Goal: Task Accomplishment & Management: Check status

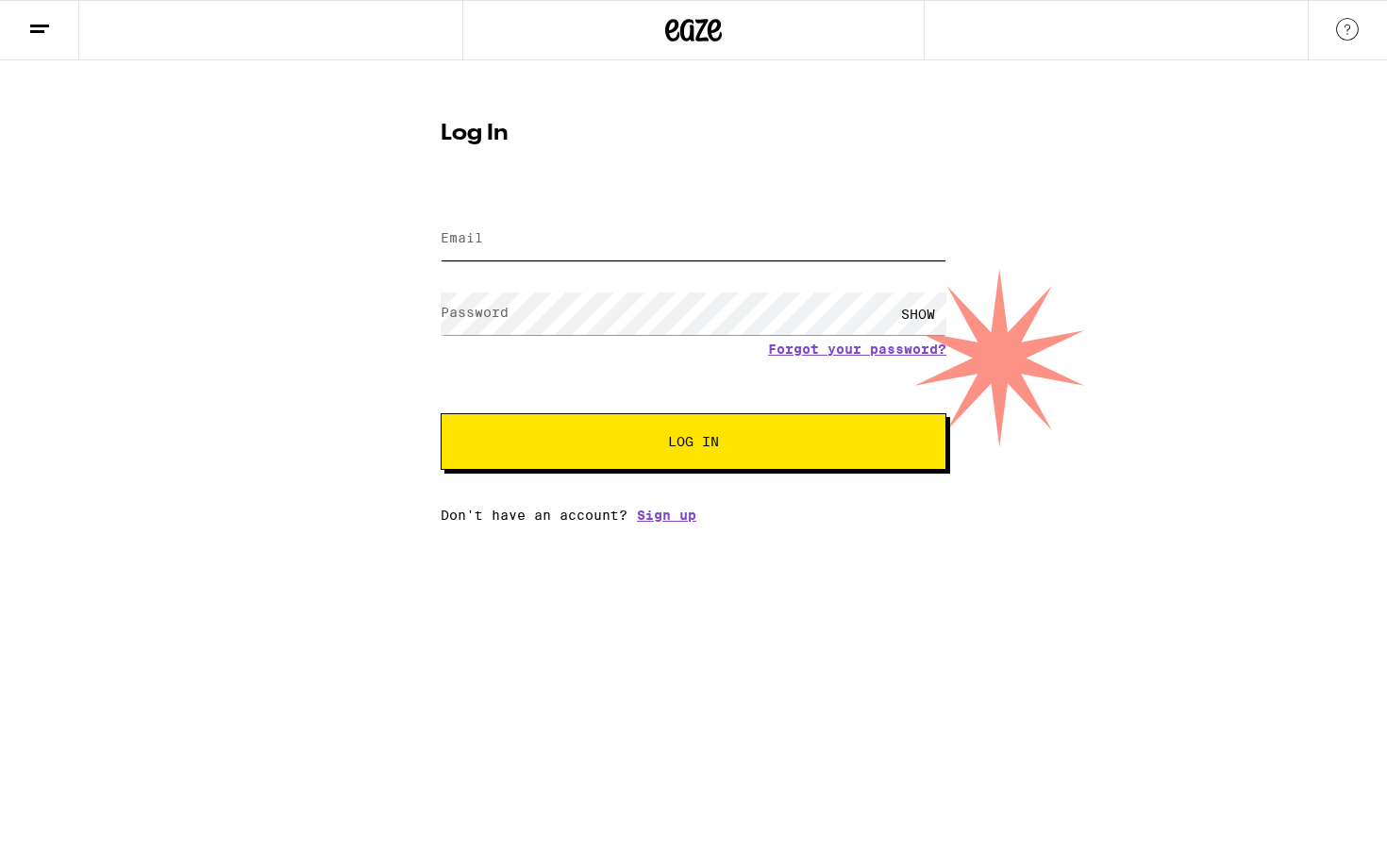
type input "[EMAIL_ADDRESS][DOMAIN_NAME]"
click at [697, 442] on span "Log In" at bounding box center [693, 441] width 51 height 13
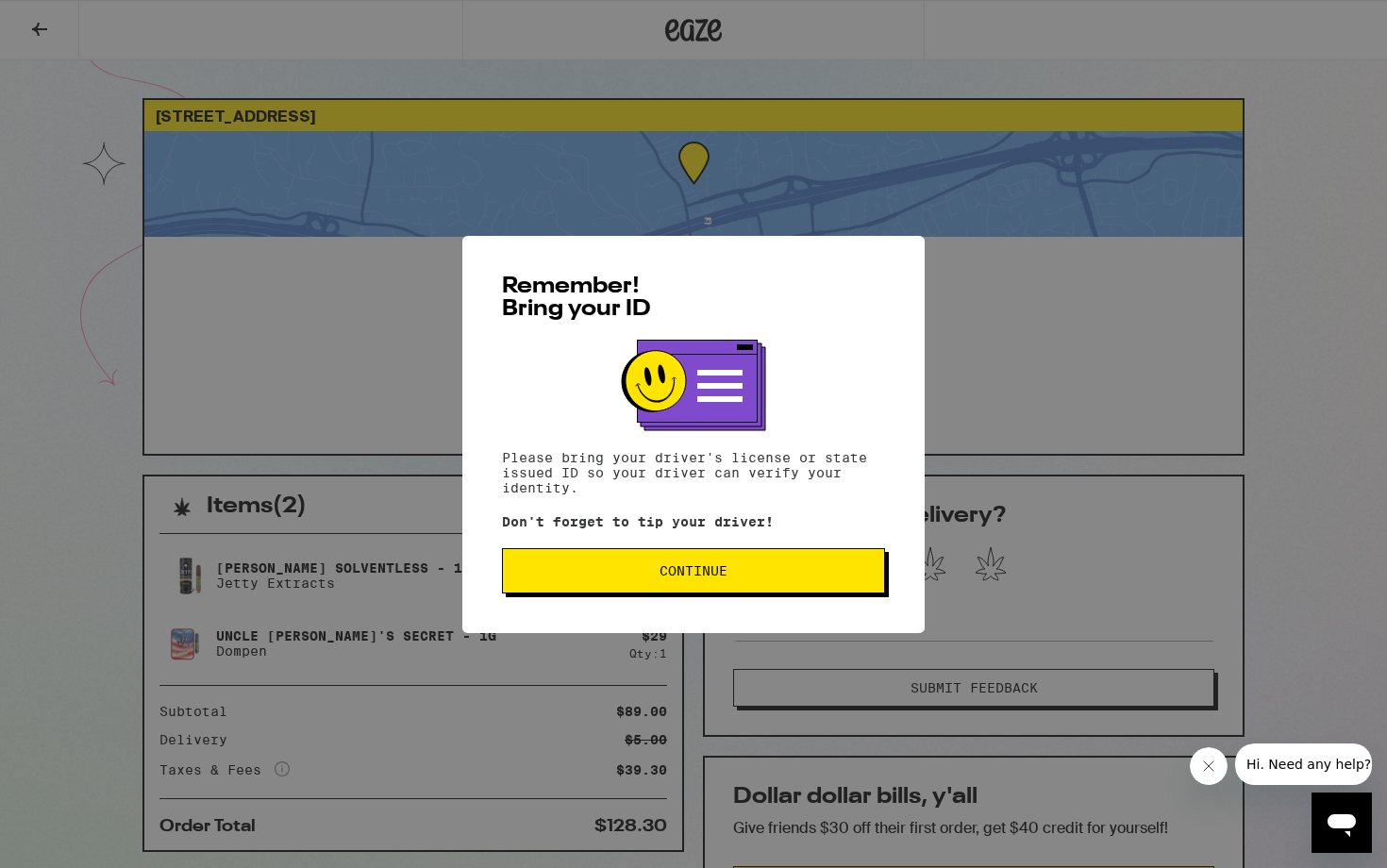
click at [710, 591] on button "Continue" at bounding box center [694, 571] width 384 height 46
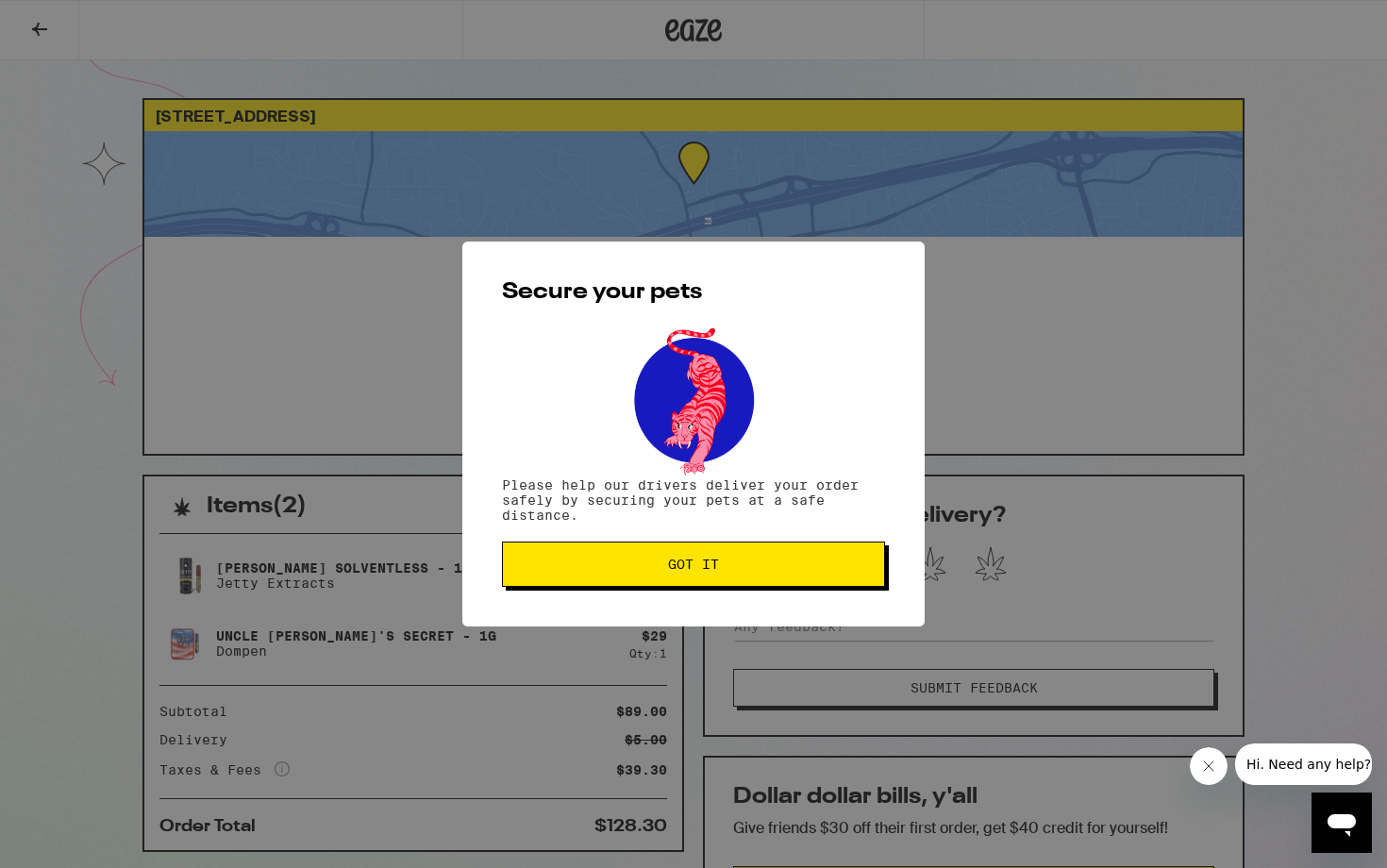
click at [710, 591] on div "Secure your pets Please help our drivers deliver your order safely by securing …" at bounding box center [693, 434] width 462 height 385
click at [697, 571] on span "Got it" at bounding box center [693, 563] width 51 height 13
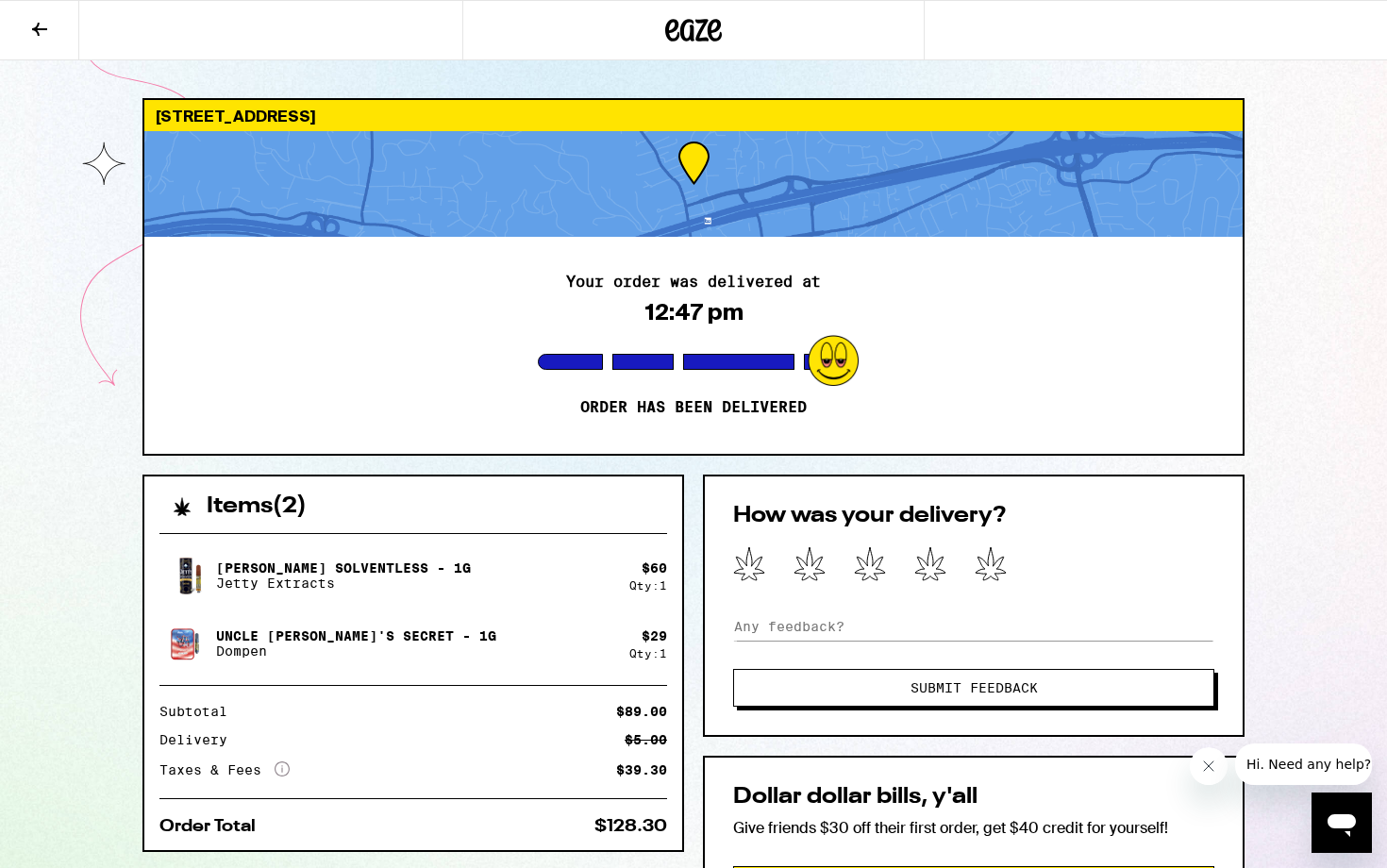
click at [679, 35] on icon at bounding box center [673, 30] width 14 height 23
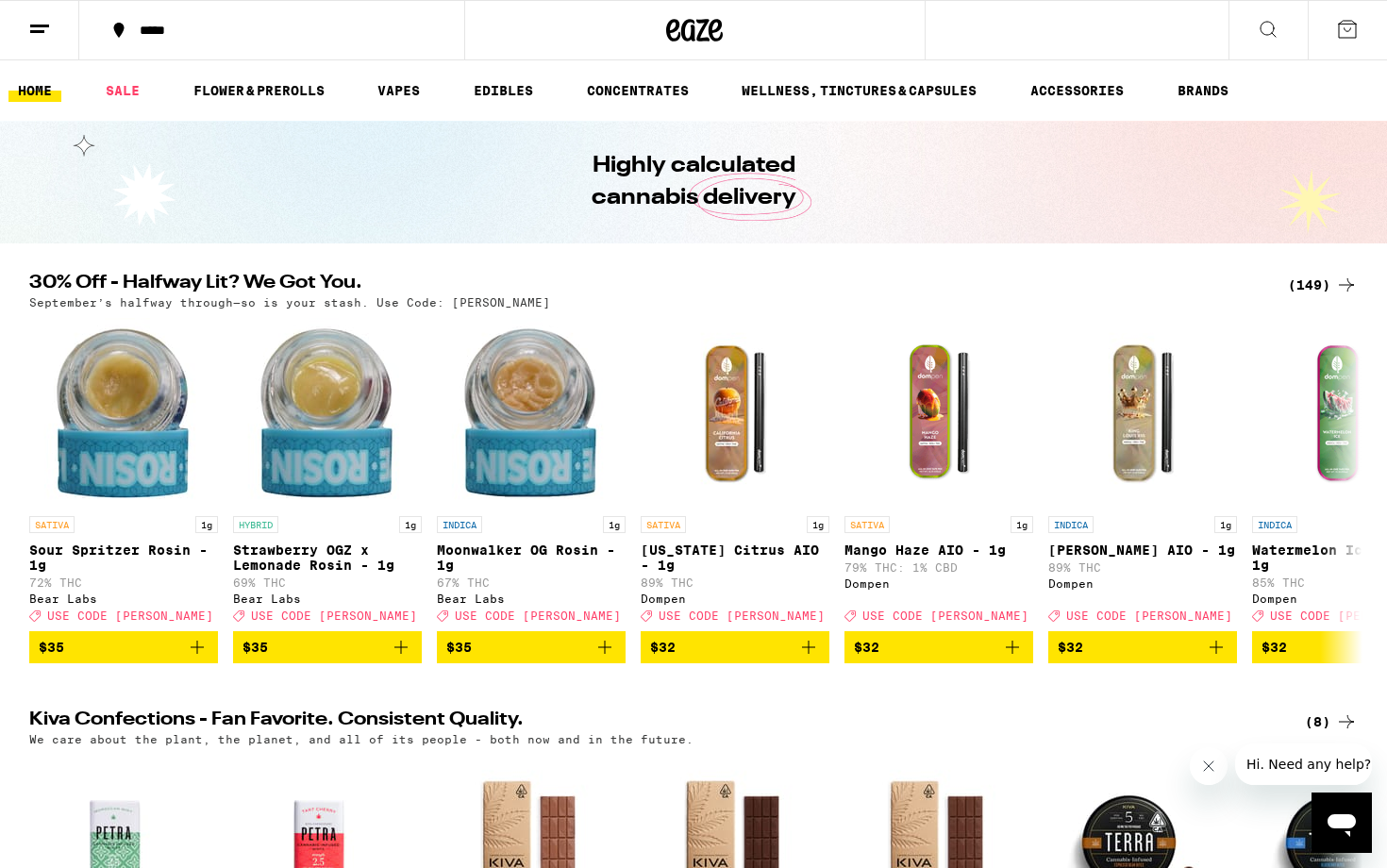
click at [1353, 47] on button at bounding box center [1347, 30] width 79 height 59
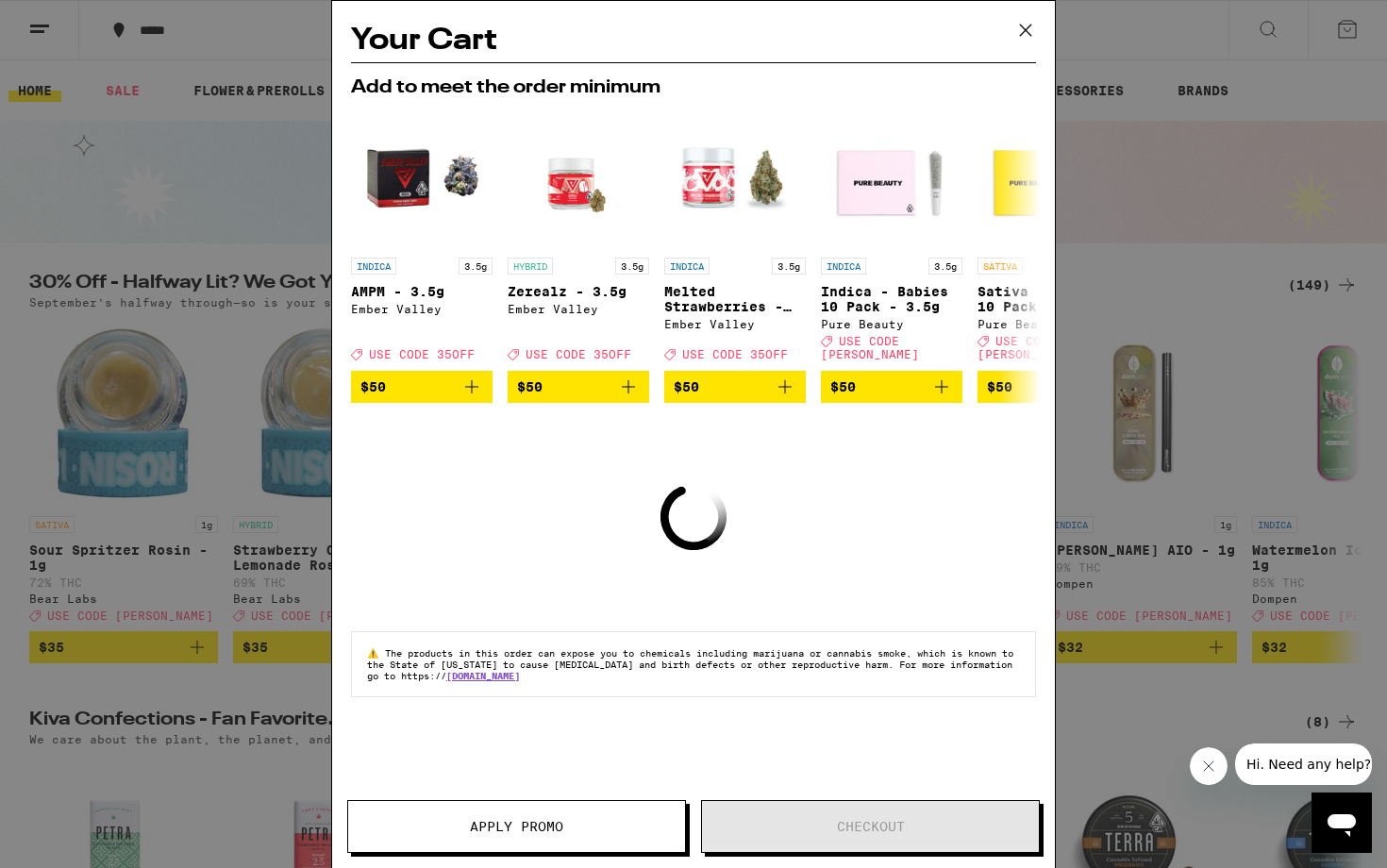
click at [1021, 31] on icon at bounding box center [1025, 30] width 28 height 28
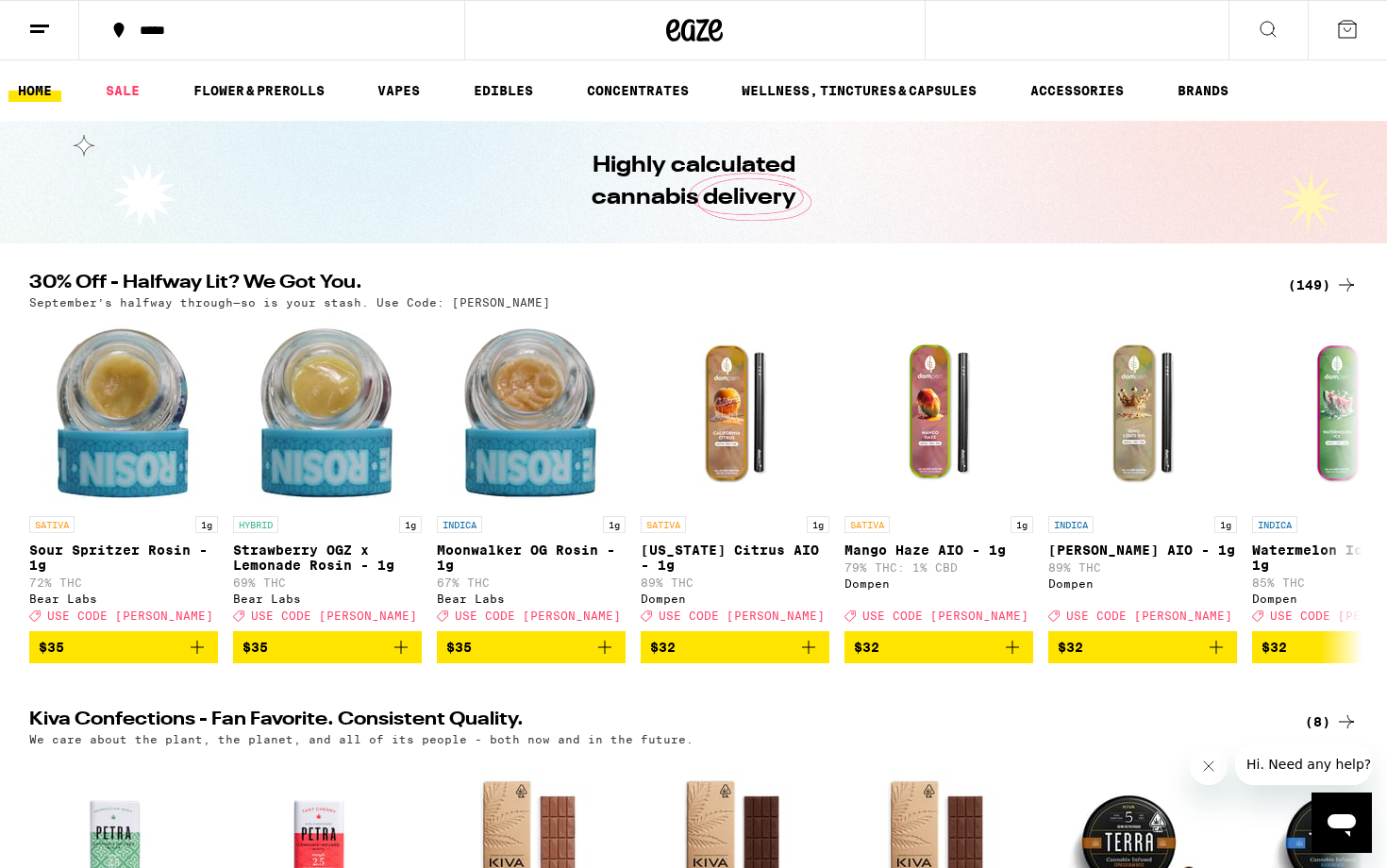
click at [45, 36] on icon at bounding box center [39, 29] width 23 height 23
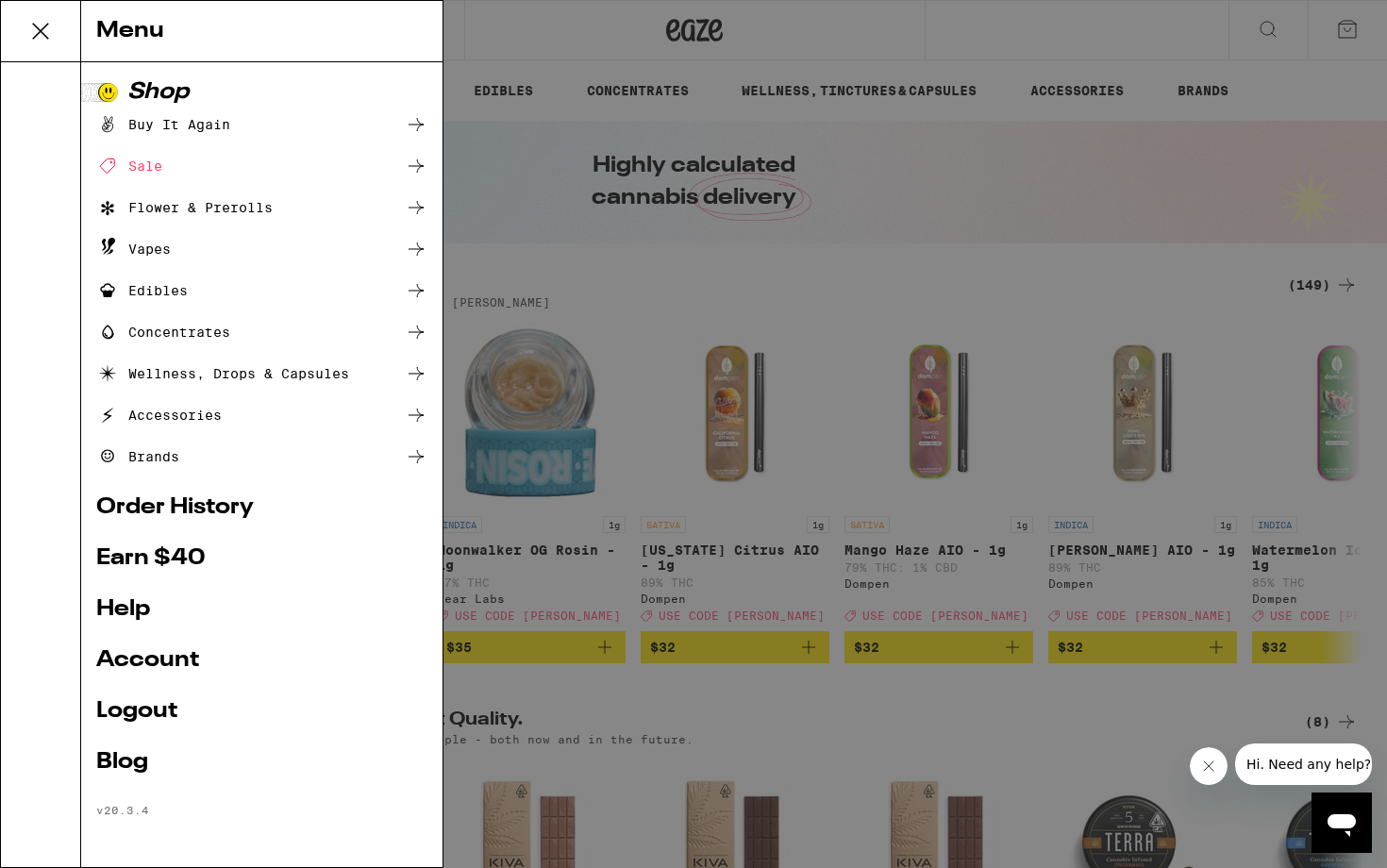
click at [141, 509] on link "Order History" at bounding box center [261, 507] width 331 height 23
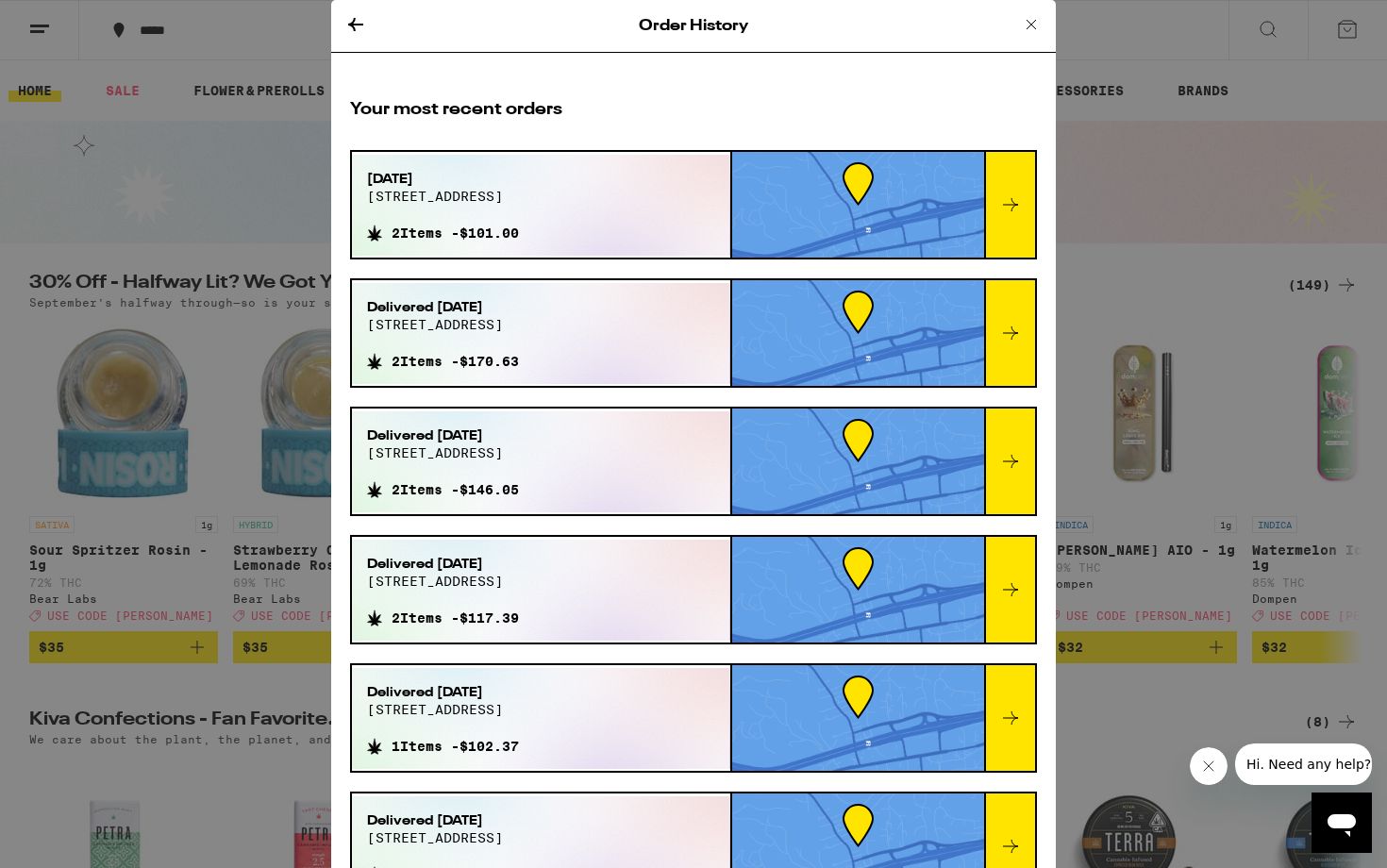
click at [823, 201] on div at bounding box center [858, 205] width 252 height 105
click at [613, 198] on div "Sep 15, 2025 3644 happy valley rd 2 Items - $101.00" at bounding box center [540, 206] width 379 height 101
click at [1015, 204] on icon at bounding box center [1010, 204] width 15 height 13
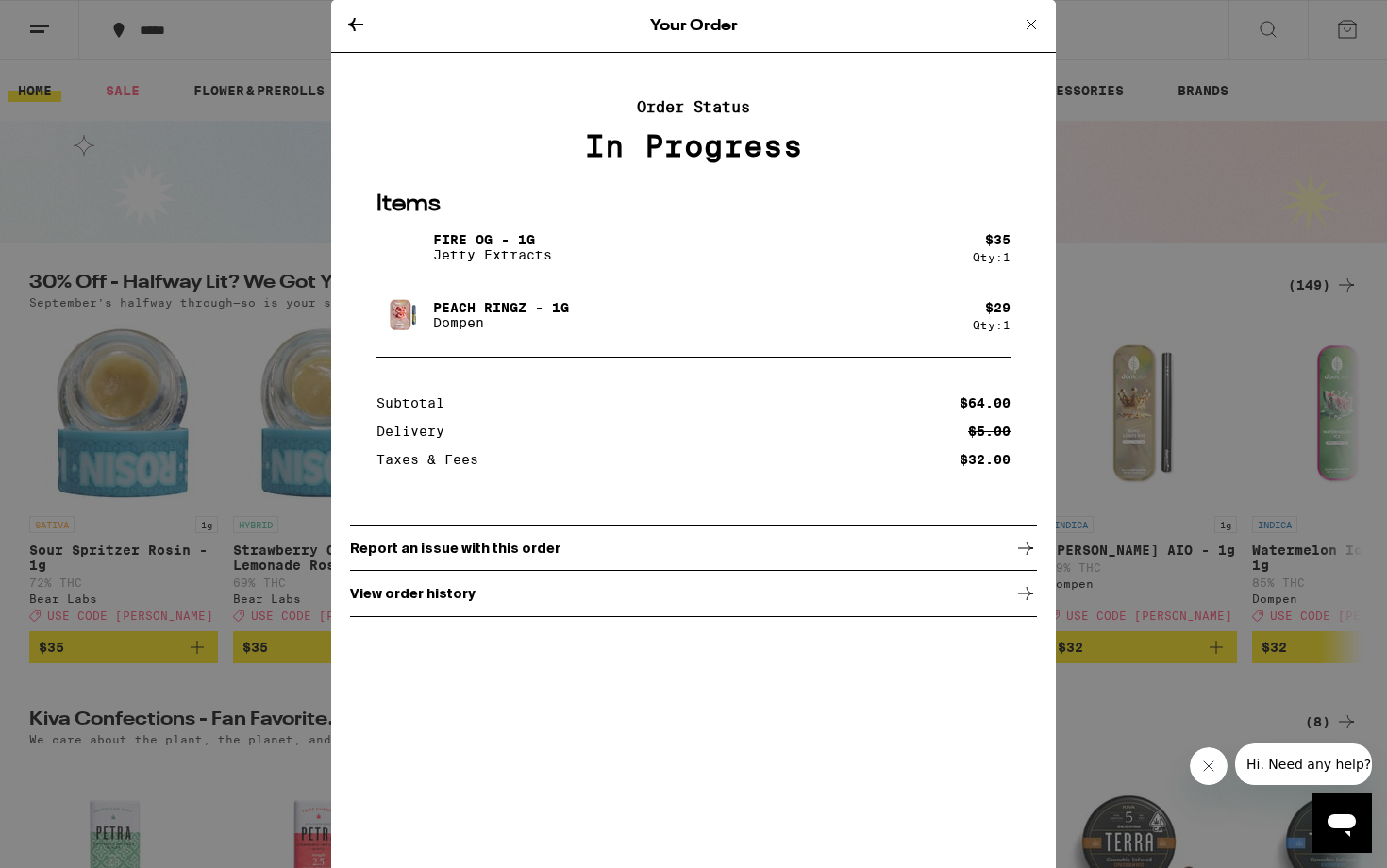
click at [683, 603] on div "View order history" at bounding box center [693, 593] width 687 height 47
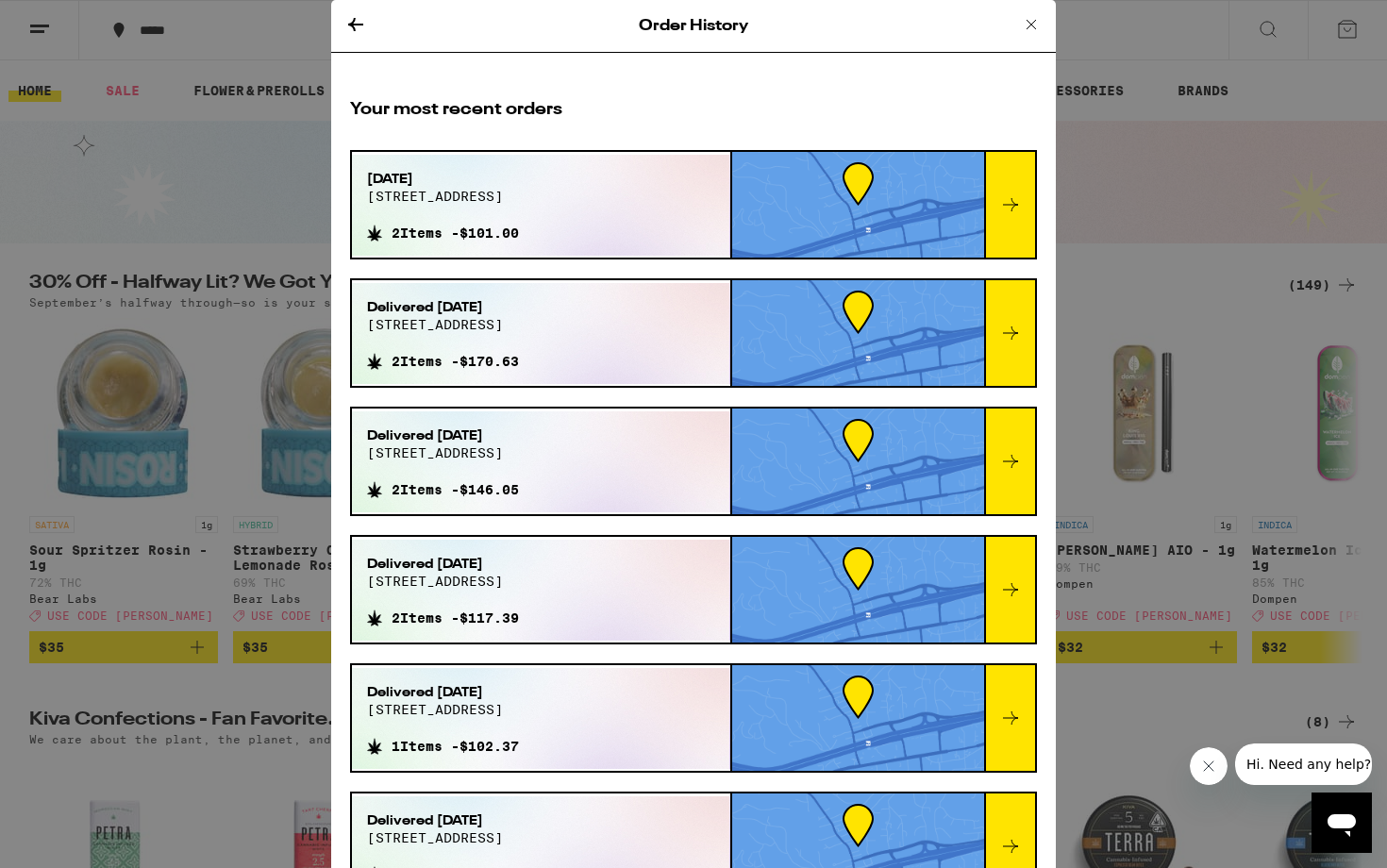
click at [681, 201] on div "Sep 15, 2025 3644 happy valley rd 2 Items - $101.00" at bounding box center [540, 206] width 379 height 101
click at [1022, 211] on div at bounding box center [1009, 205] width 51 height 105
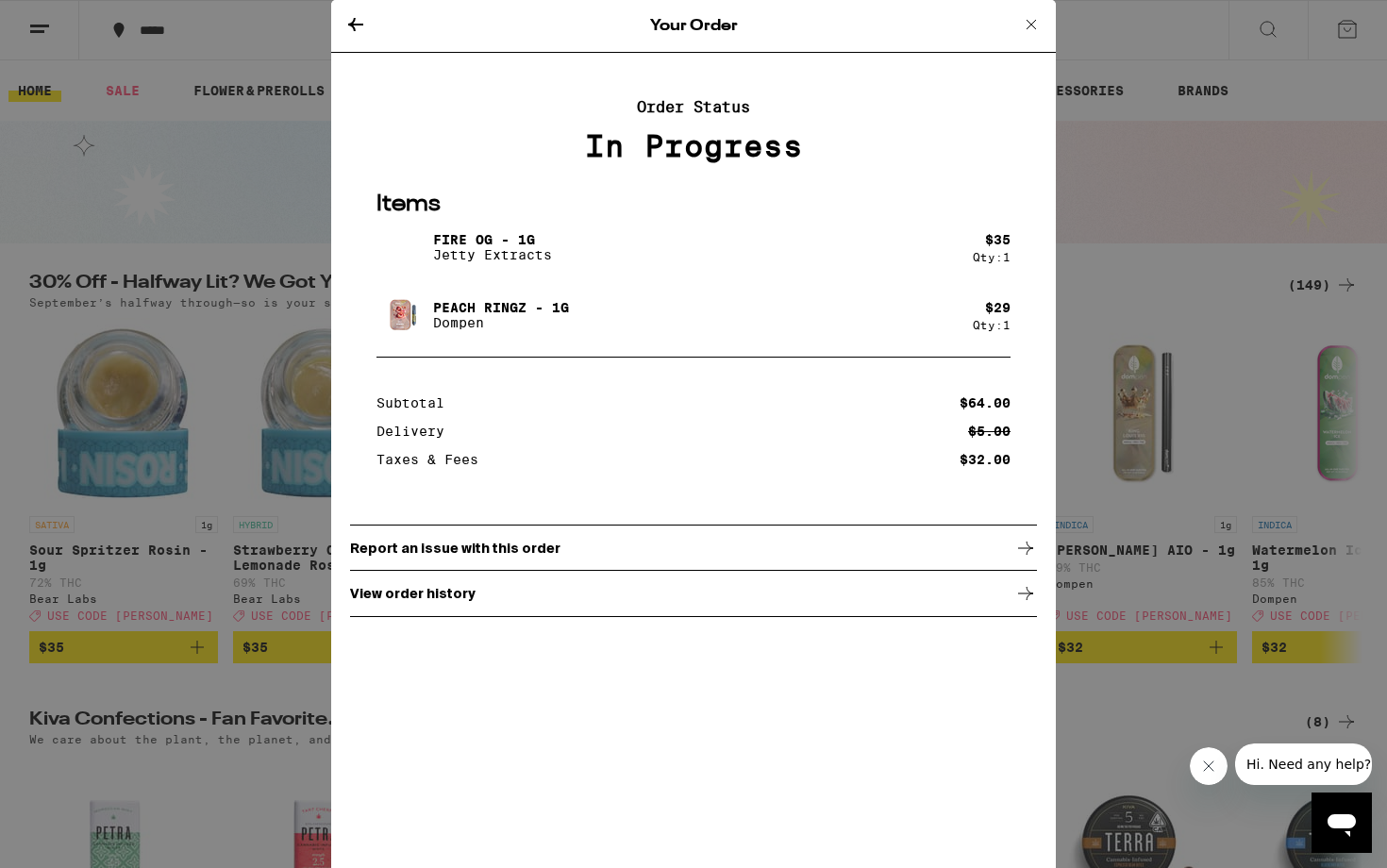
click at [1030, 19] on icon at bounding box center [1031, 24] width 23 height 23
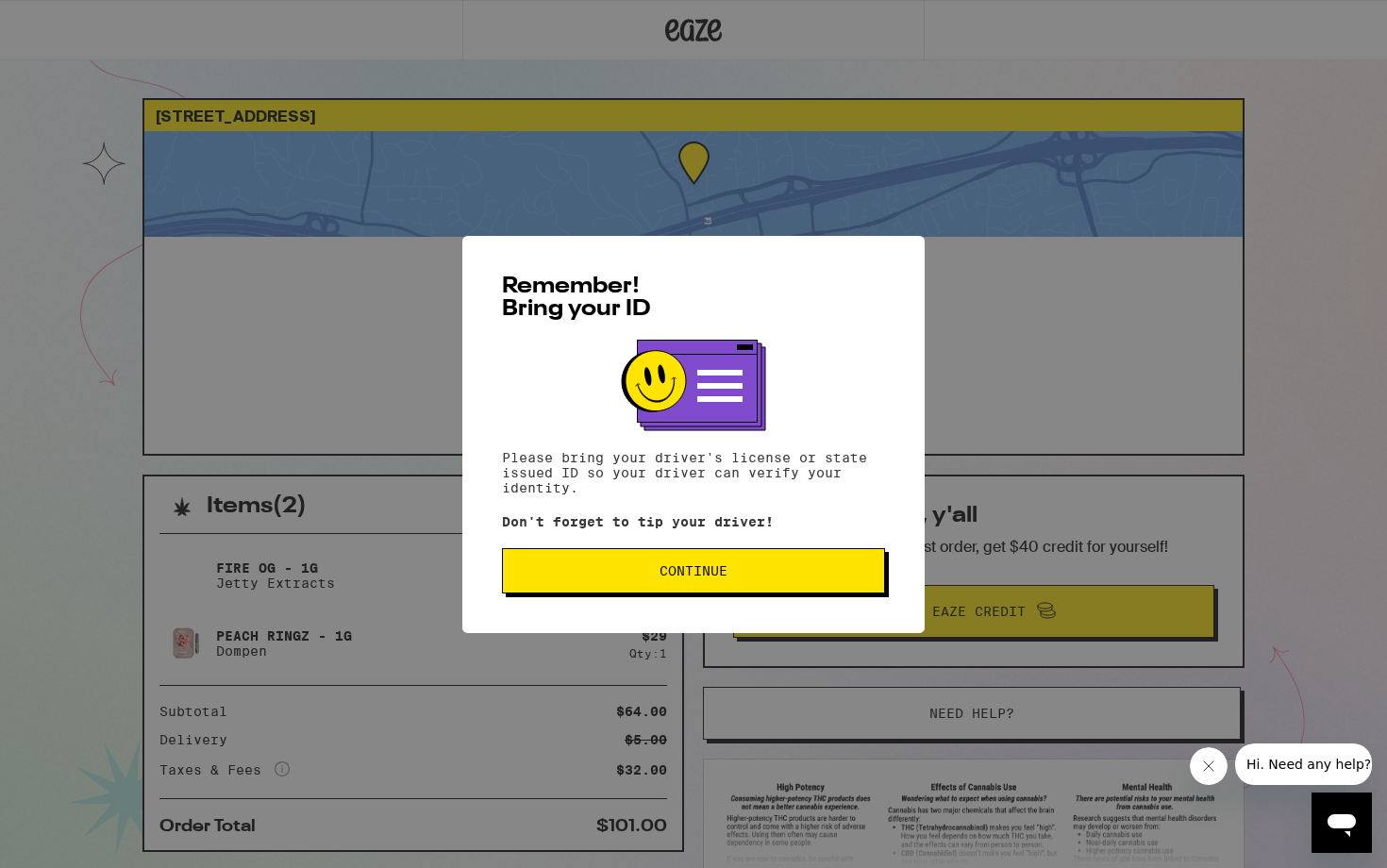
click at [680, 592] on button "Continue" at bounding box center [694, 571] width 384 height 46
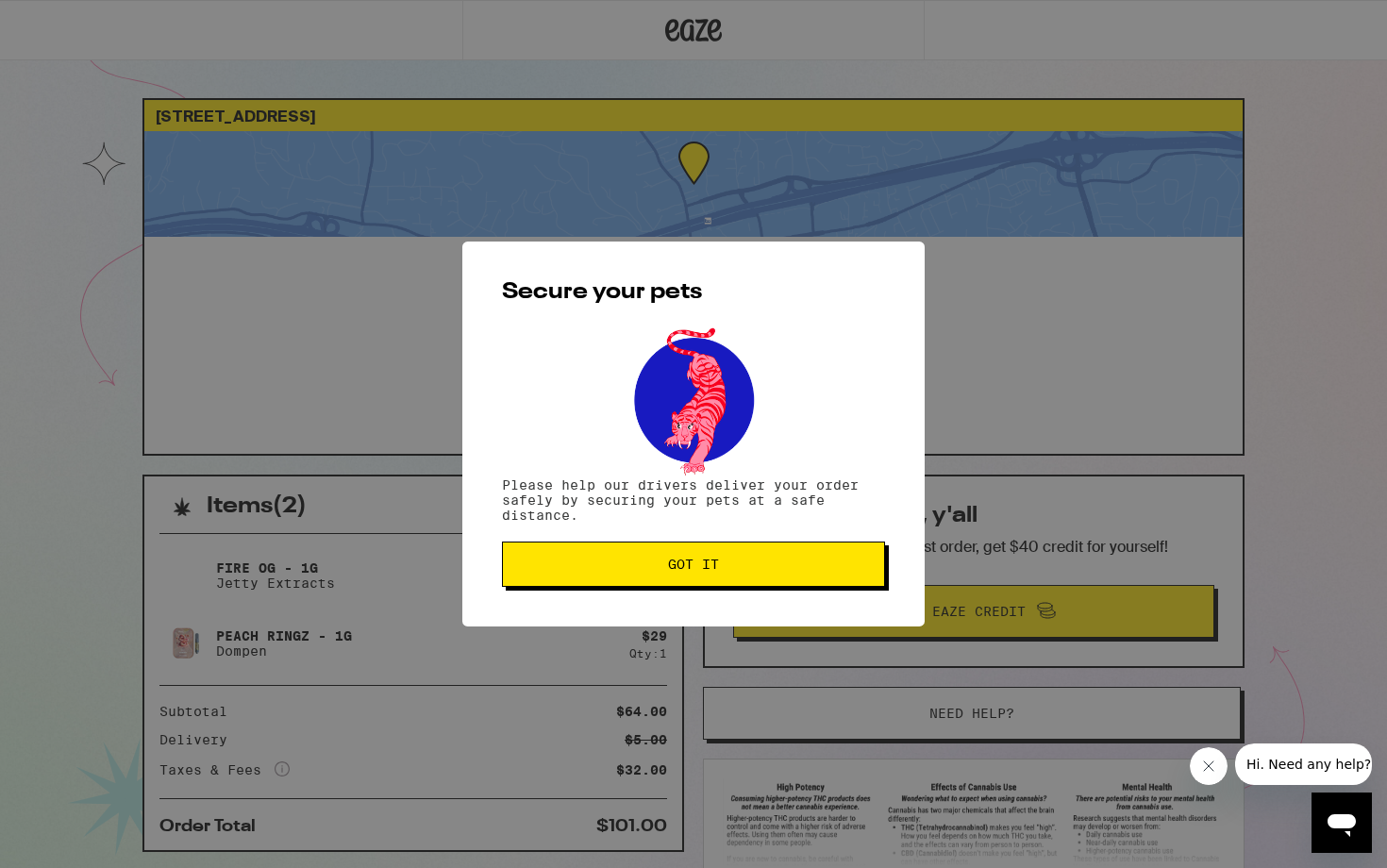
click at [687, 571] on span "Got it" at bounding box center [693, 563] width 51 height 13
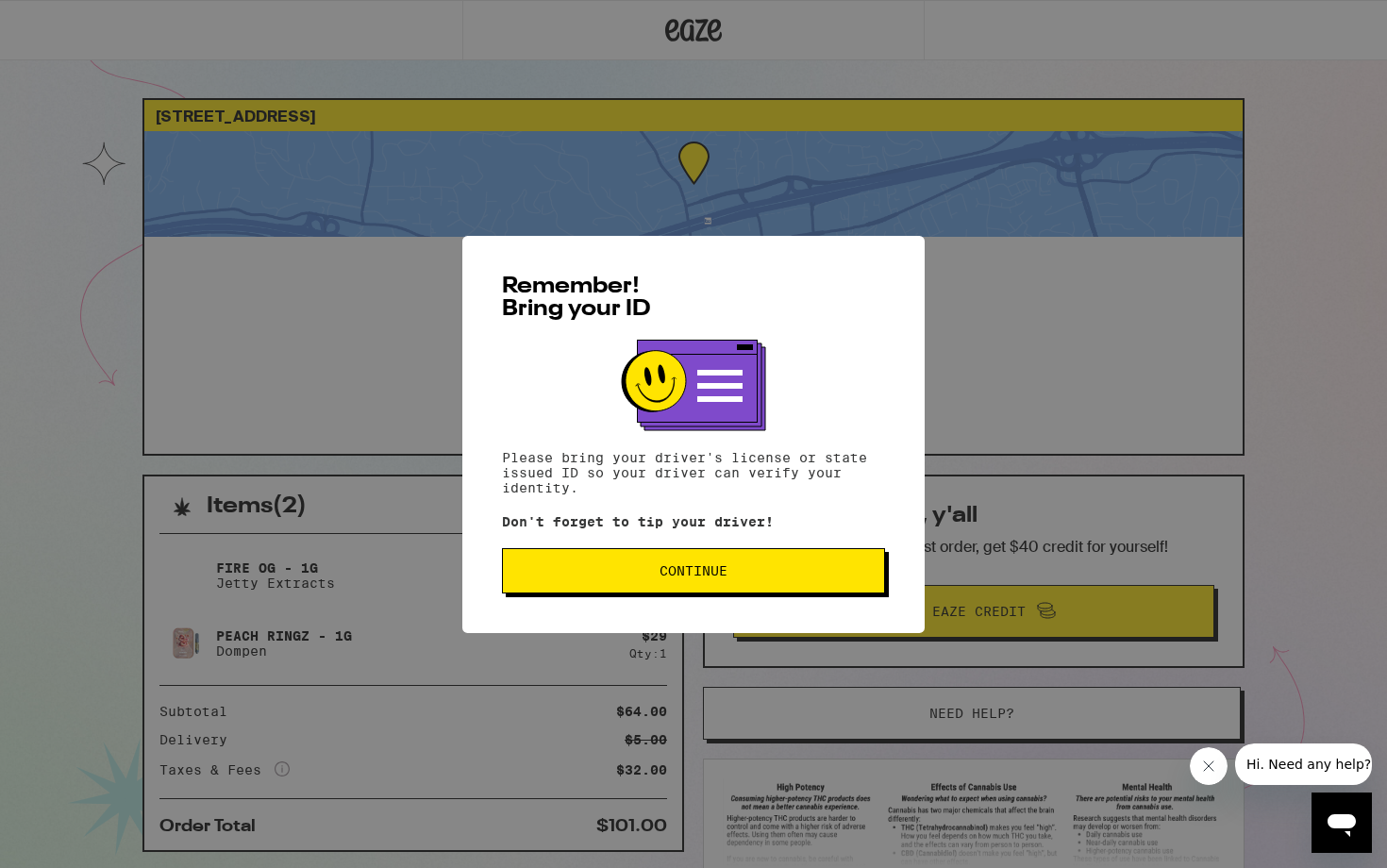
click at [643, 566] on button "Continue" at bounding box center [694, 571] width 384 height 46
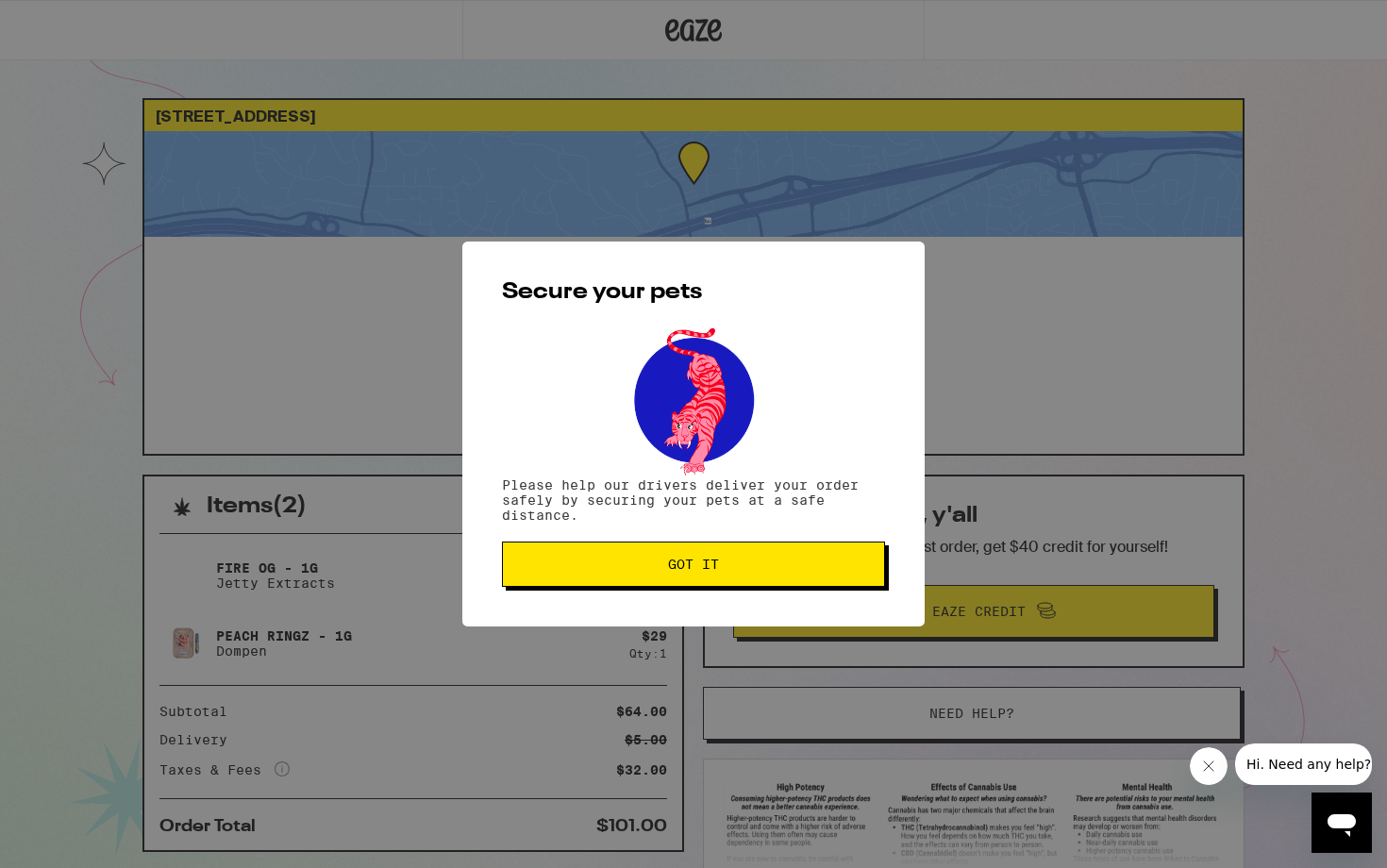
click at [739, 576] on button "Got it" at bounding box center [694, 564] width 384 height 46
